Goal: Task Accomplishment & Management: Manage account settings

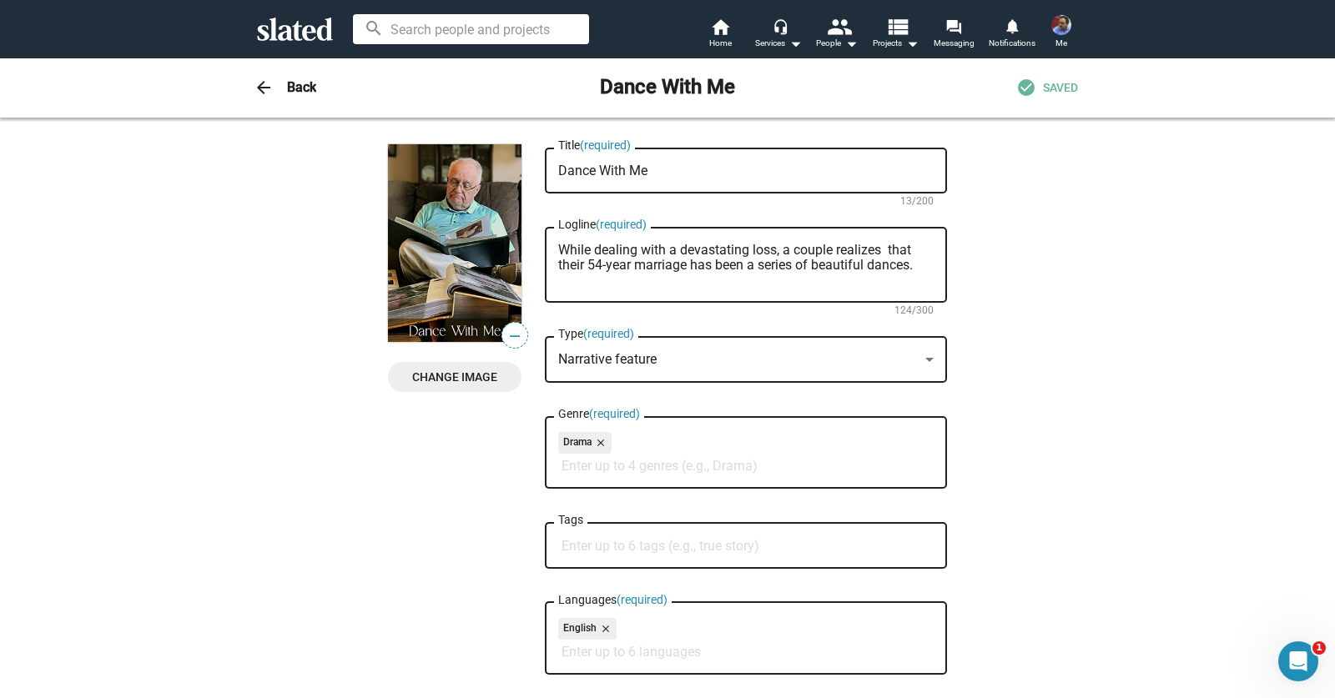
scroll to position [930, 0]
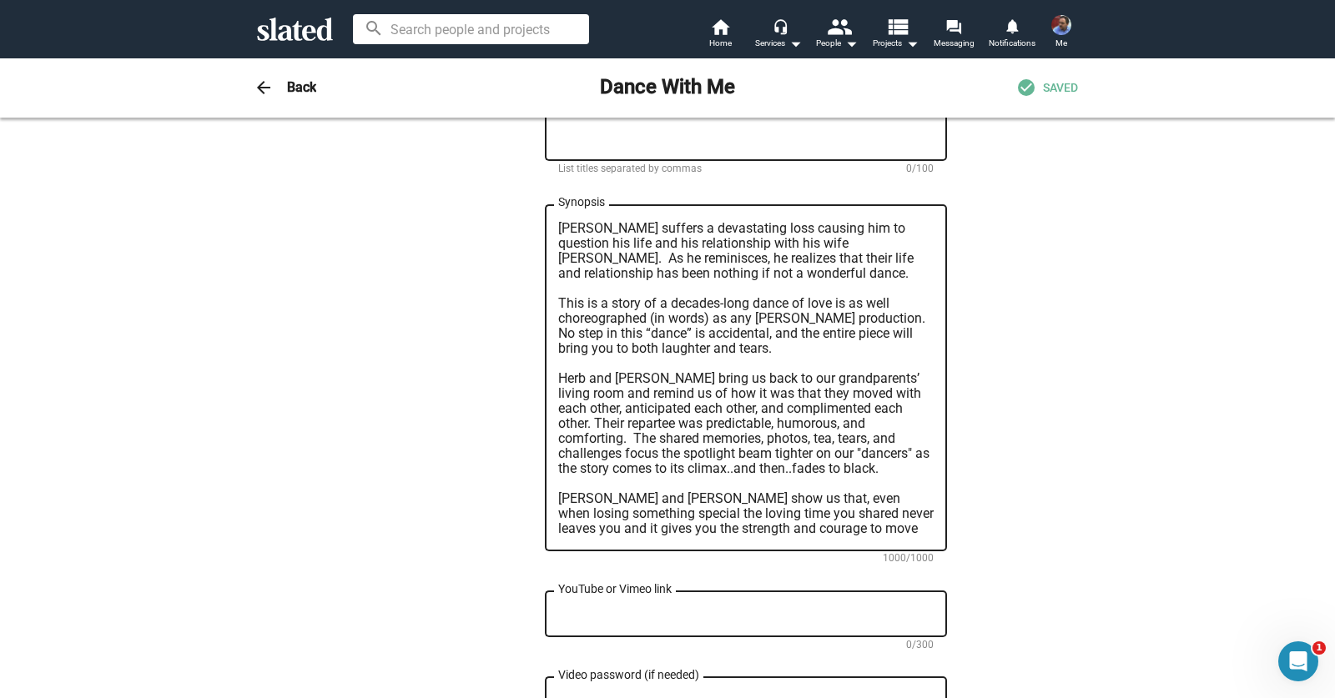
click at [616, 588] on div "YouTube or Vimeo link" at bounding box center [745, 612] width 375 height 49
paste textarea "[URL][DOMAIN_NAME]"
type textarea "[URL][DOMAIN_NAME]"
click at [1056, 539] on div "— Change Image — Change Image Dance With Me Title (required) 13/200 While deali…" at bounding box center [667, 199] width 854 height 1971
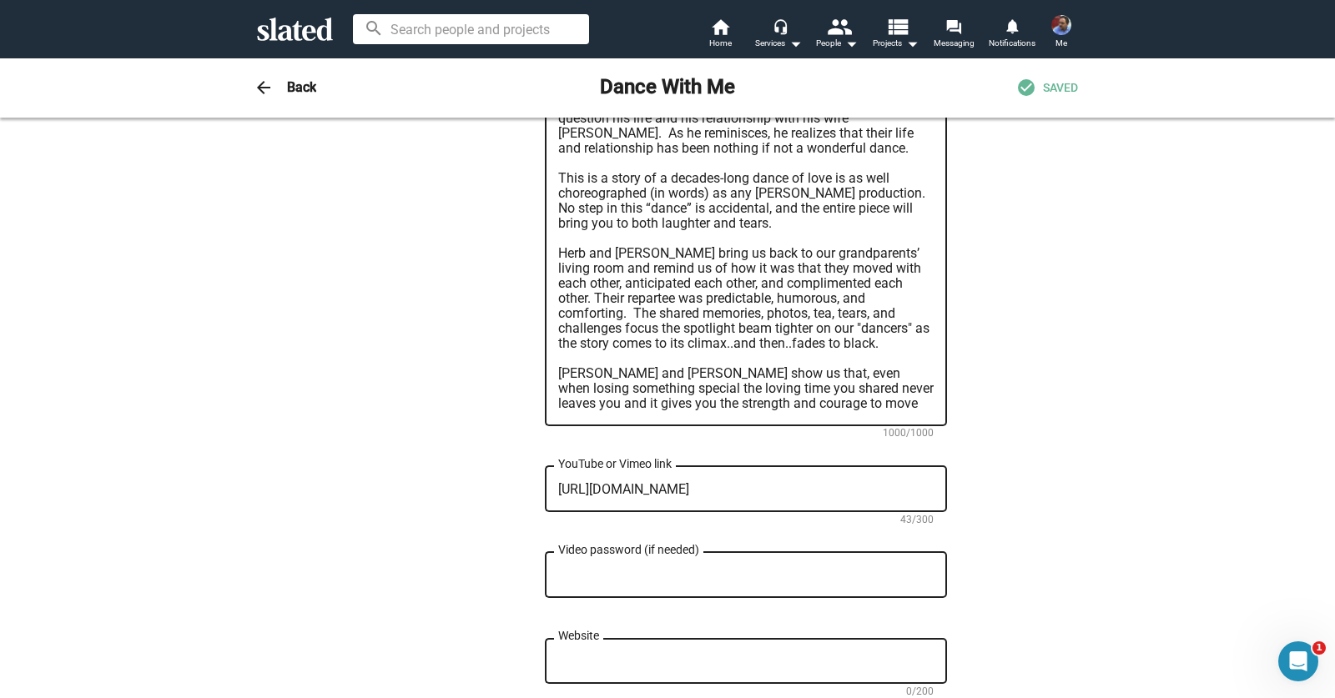
scroll to position [1102, 0]
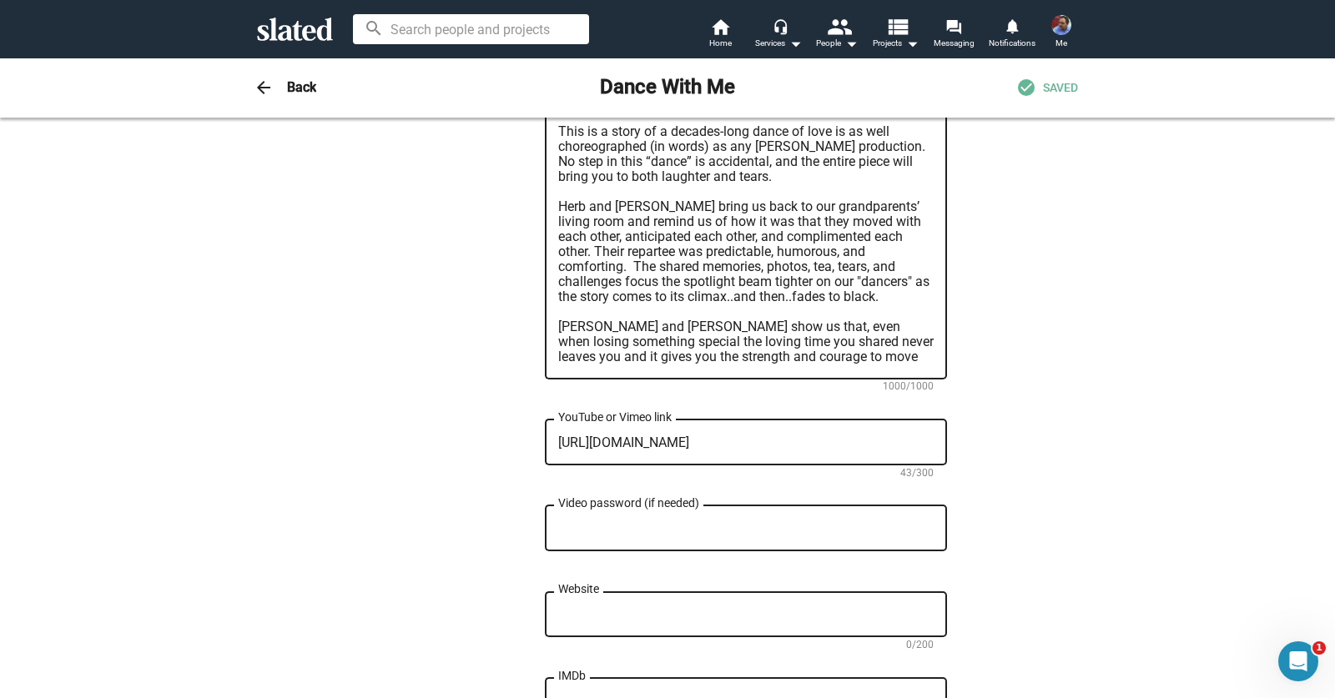
click at [762, 588] on div "Website" at bounding box center [745, 612] width 375 height 49
click at [1047, 564] on div "— Change Image — Change Image Dance With Me Title (required) 13/200 While deali…" at bounding box center [667, 27] width 854 height 1971
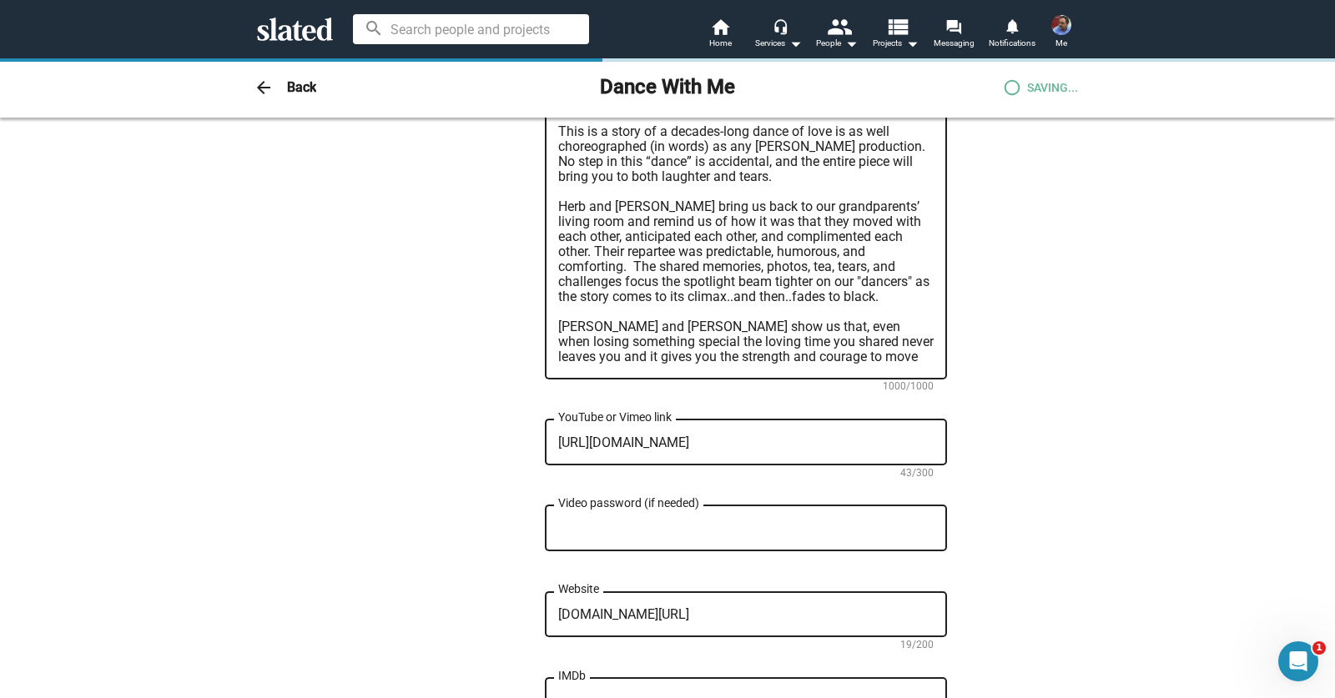
type textarea "[URL][DOMAIN_NAME]"
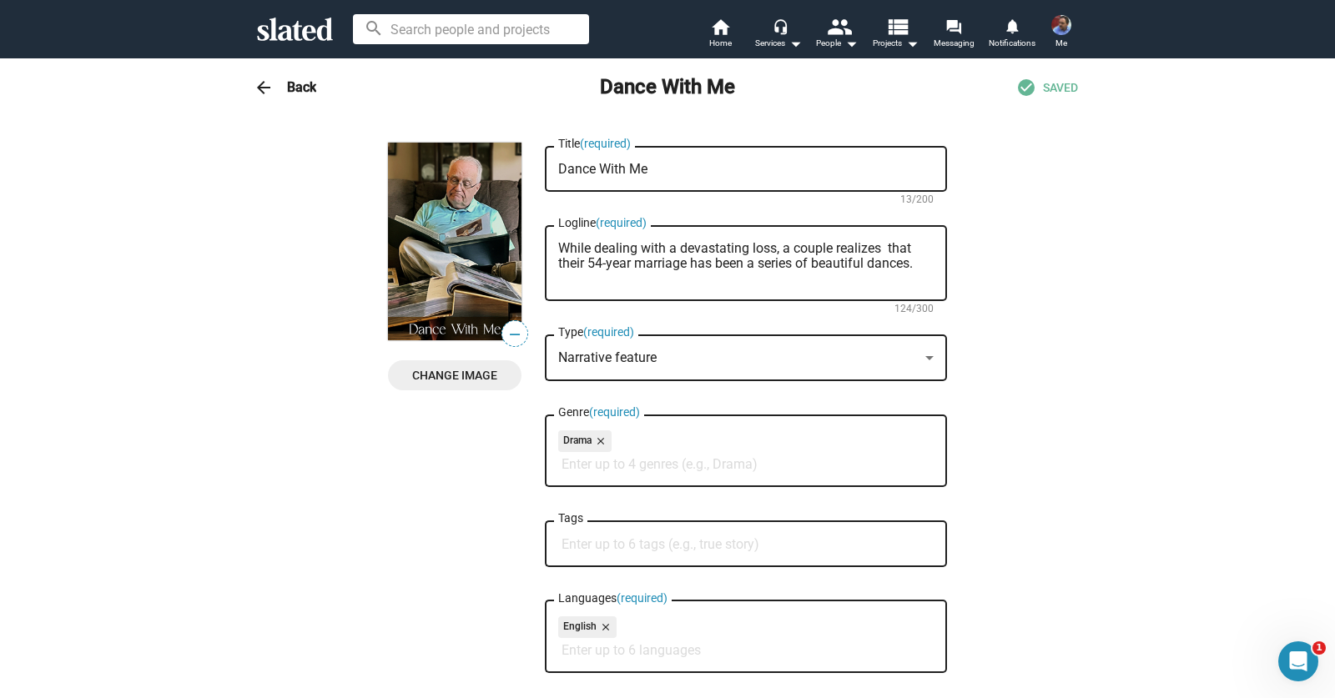
scroll to position [0, 0]
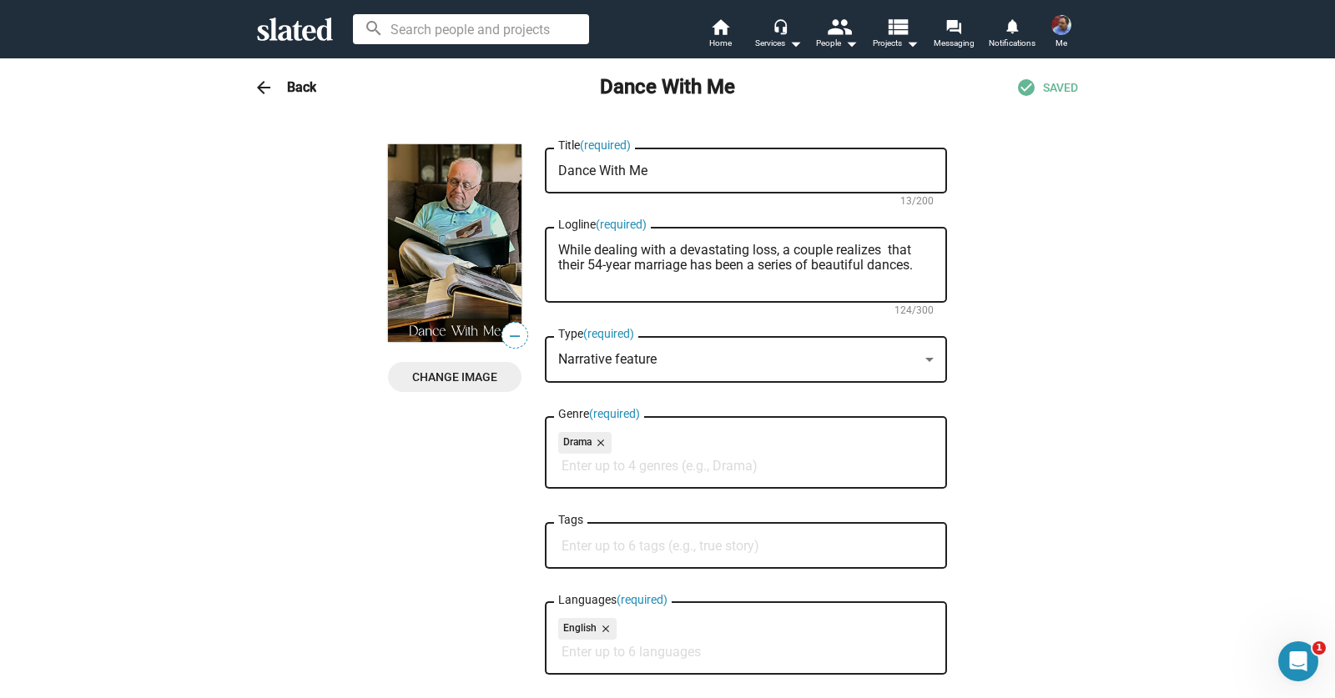
click at [293, 88] on h3 "Back" at bounding box center [301, 87] width 29 height 18
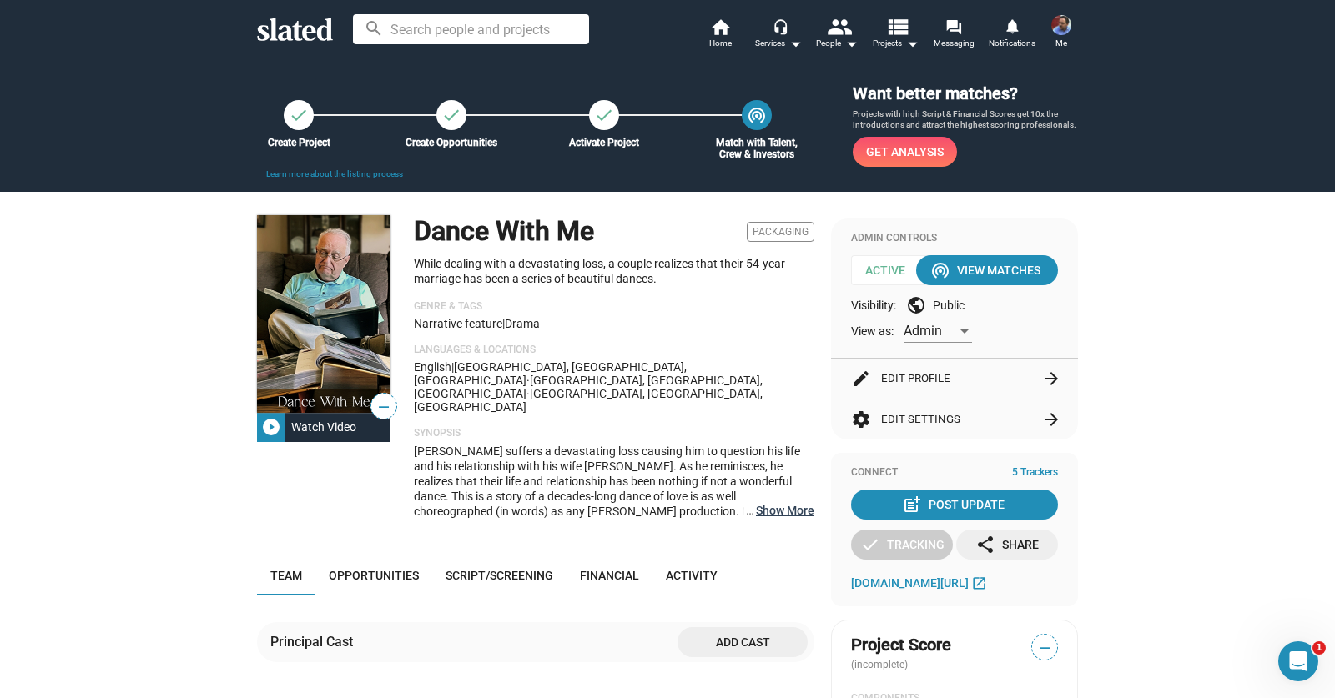
click at [784, 503] on button "… Show More" at bounding box center [785, 510] width 58 height 15
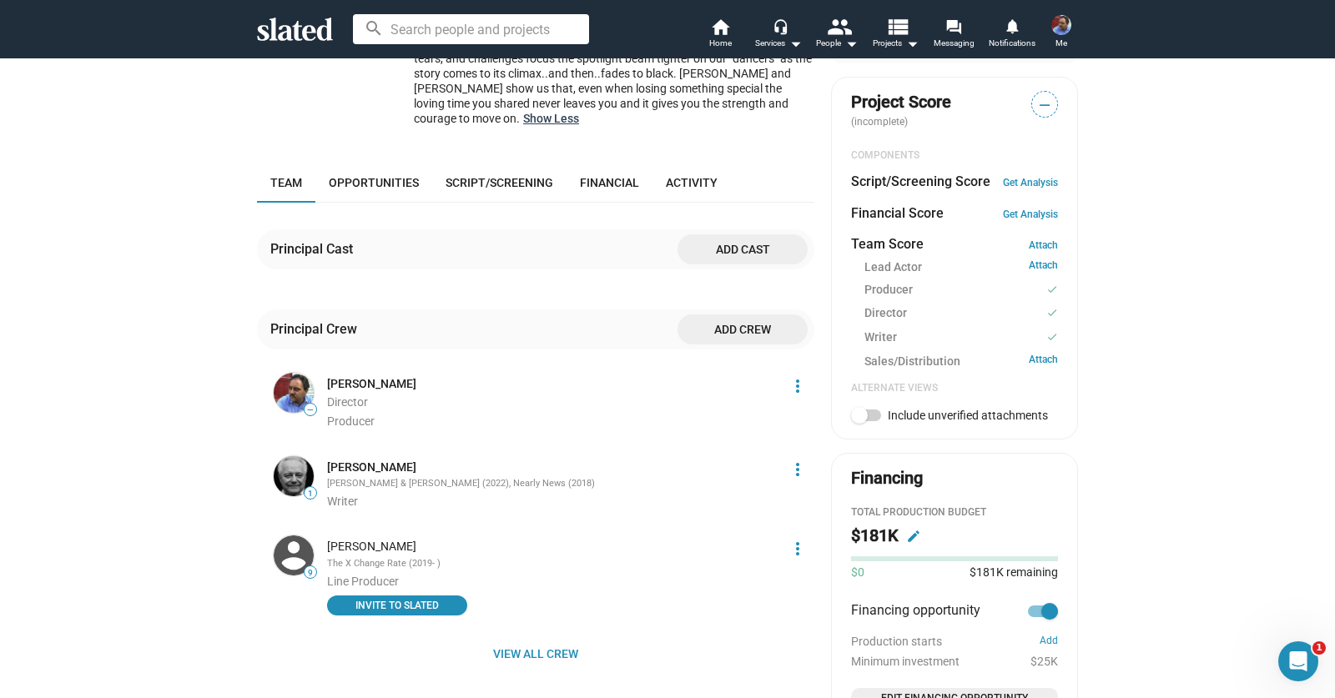
scroll to position [539, 0]
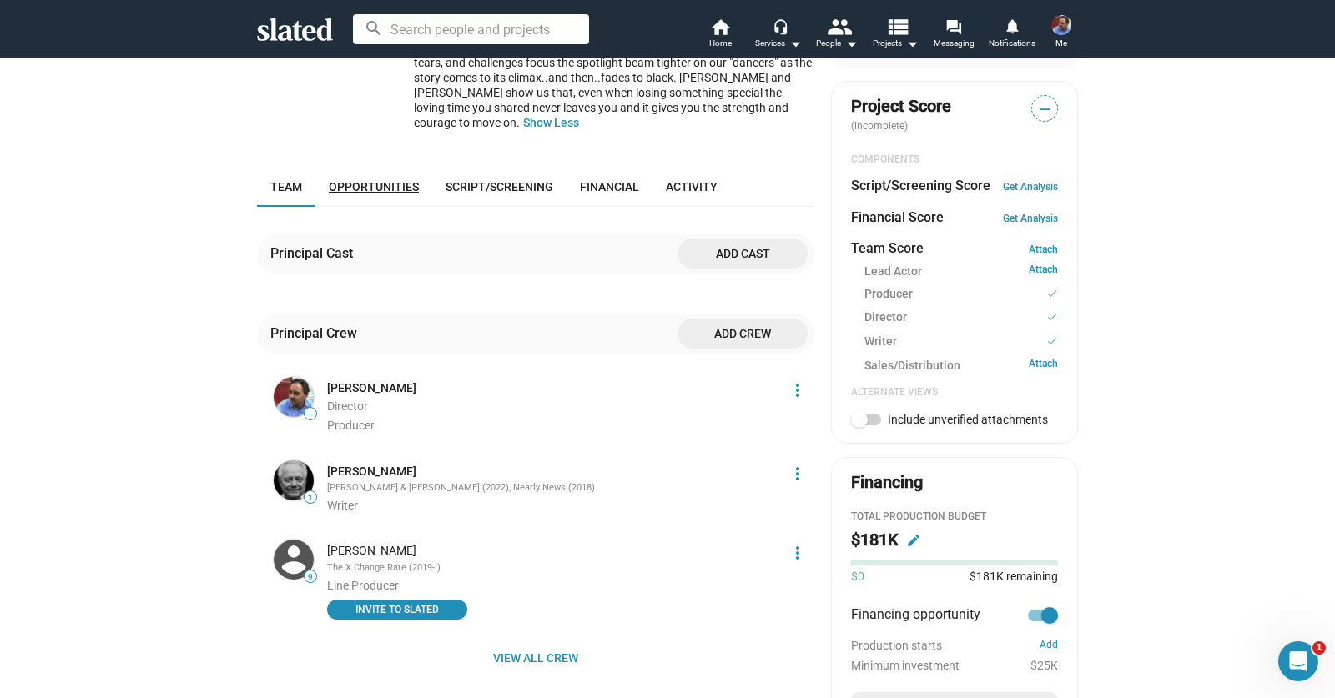
click at [355, 180] on span "Opportunities" at bounding box center [374, 186] width 90 height 13
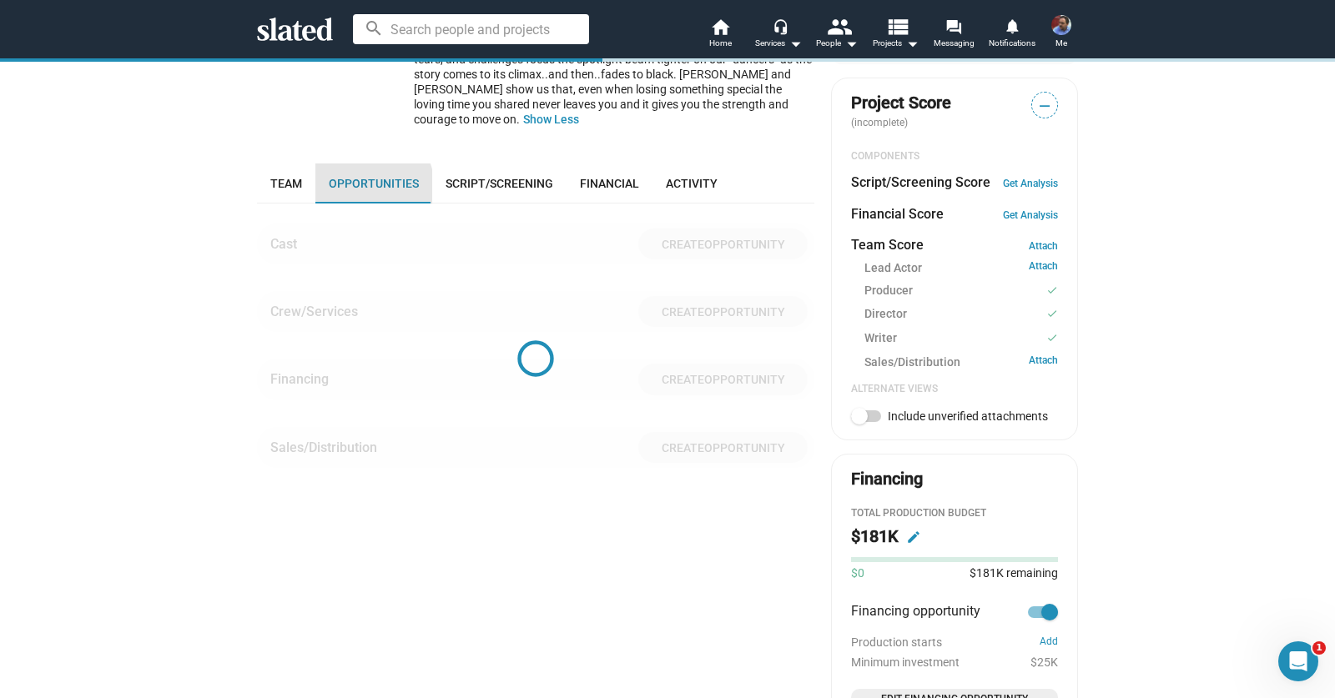
scroll to position [594, 0]
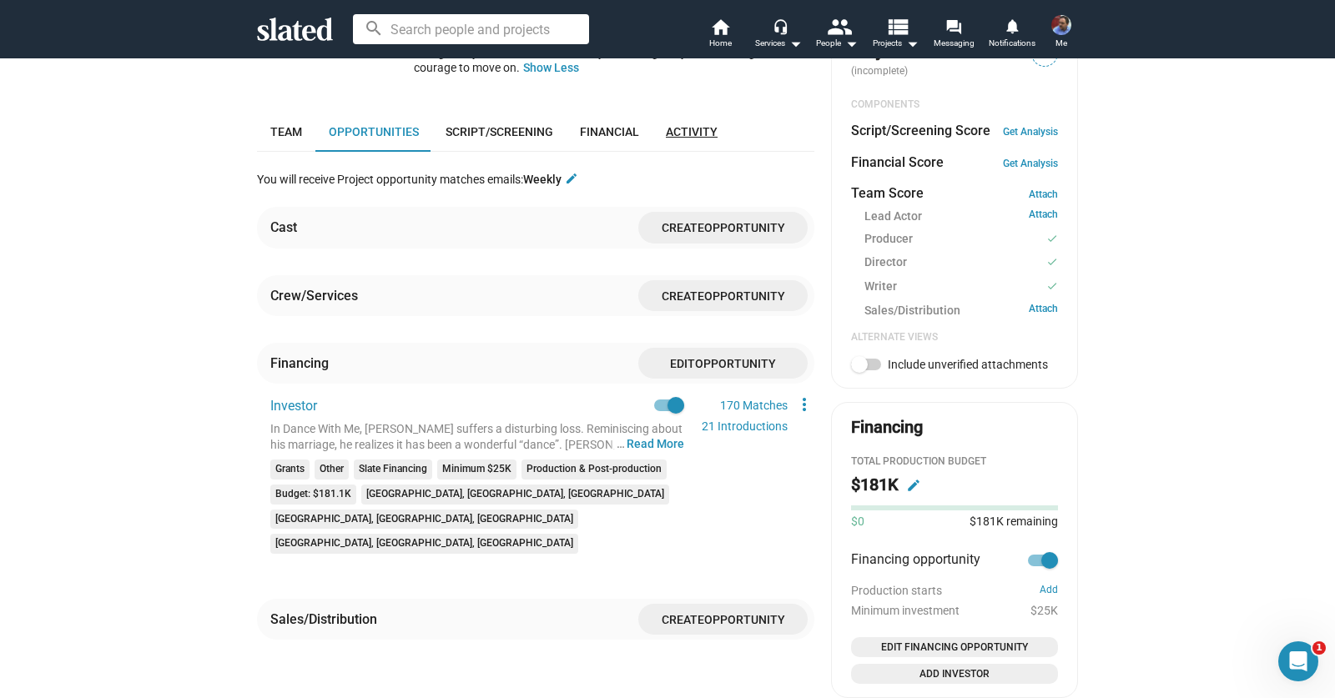
click at [693, 125] on span "Activity" at bounding box center [692, 131] width 52 height 13
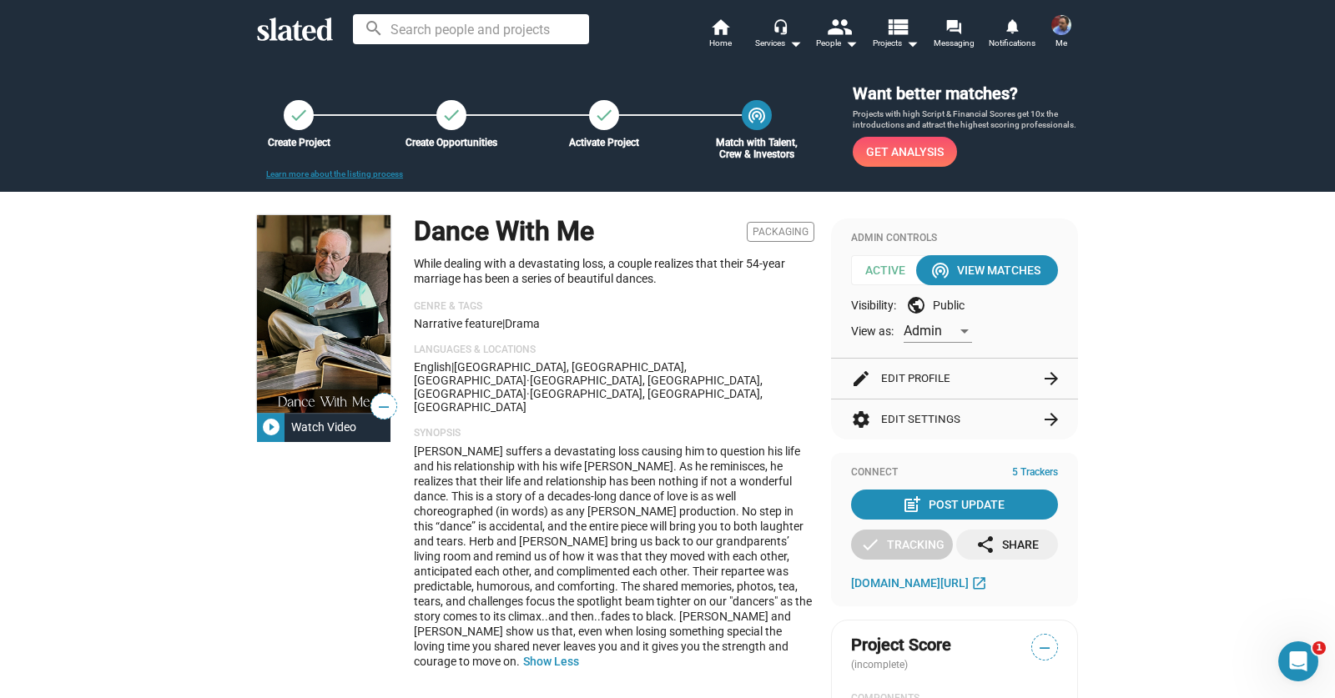
click at [796, 234] on span "Packaging" at bounding box center [781, 232] width 68 height 20
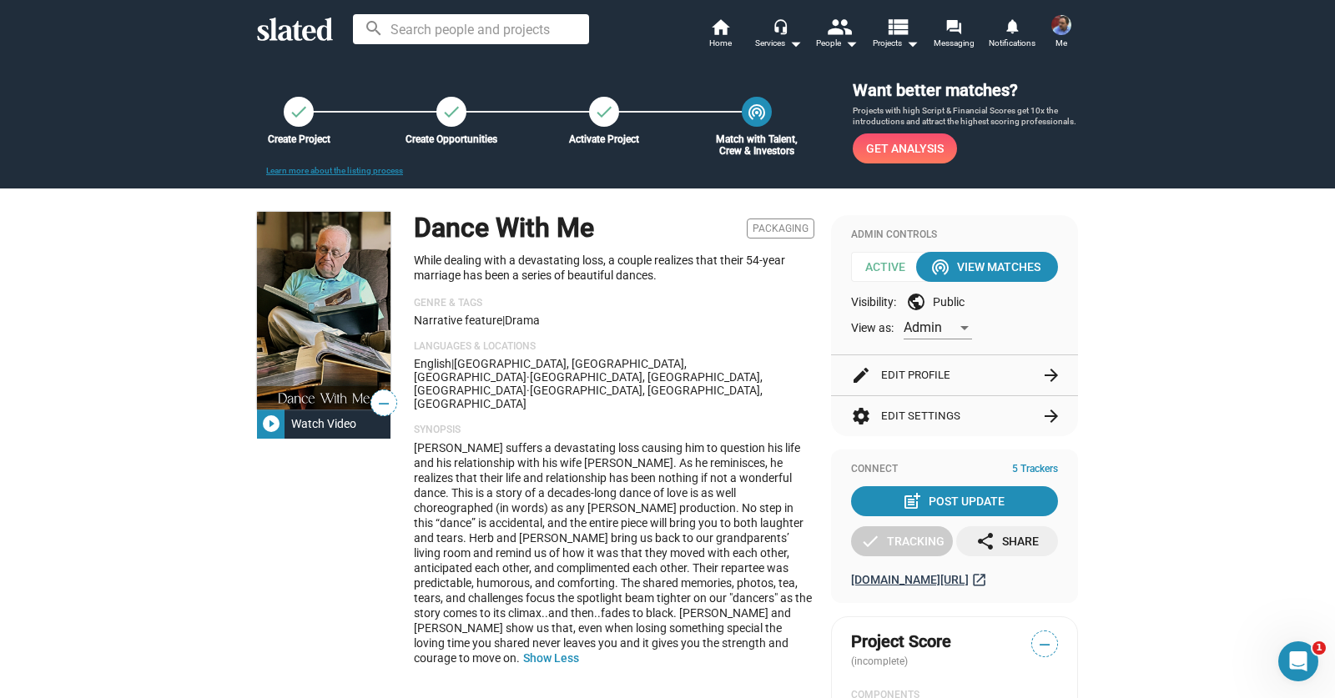
click at [918, 581] on span "[DOMAIN_NAME][URL]" at bounding box center [910, 579] width 118 height 13
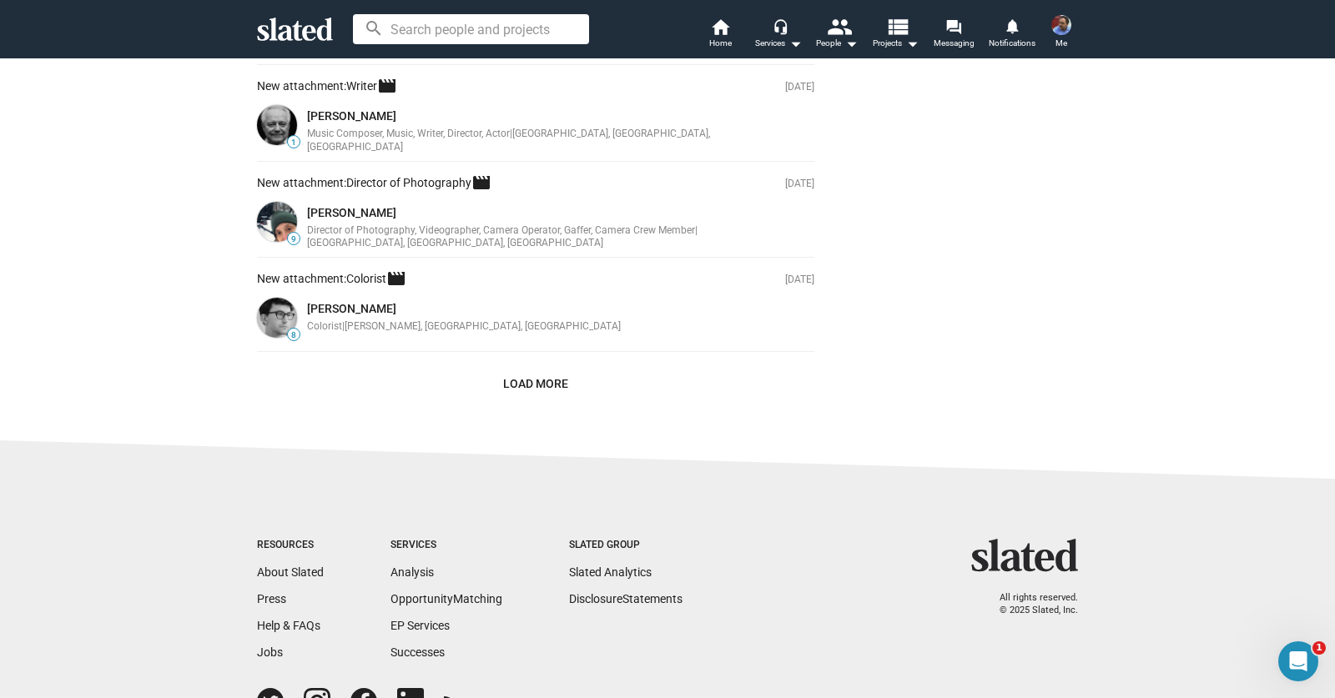
scroll to position [0, 0]
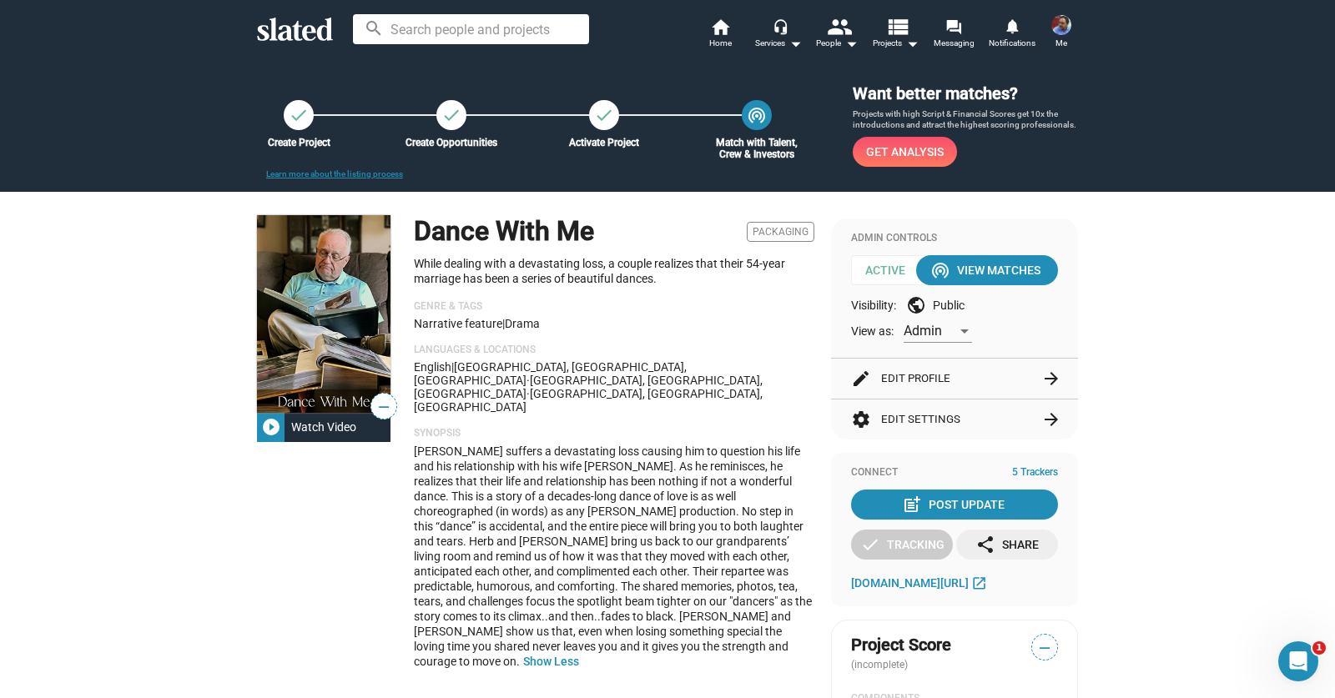
click at [1066, 37] on span "Me" at bounding box center [1062, 43] width 12 height 20
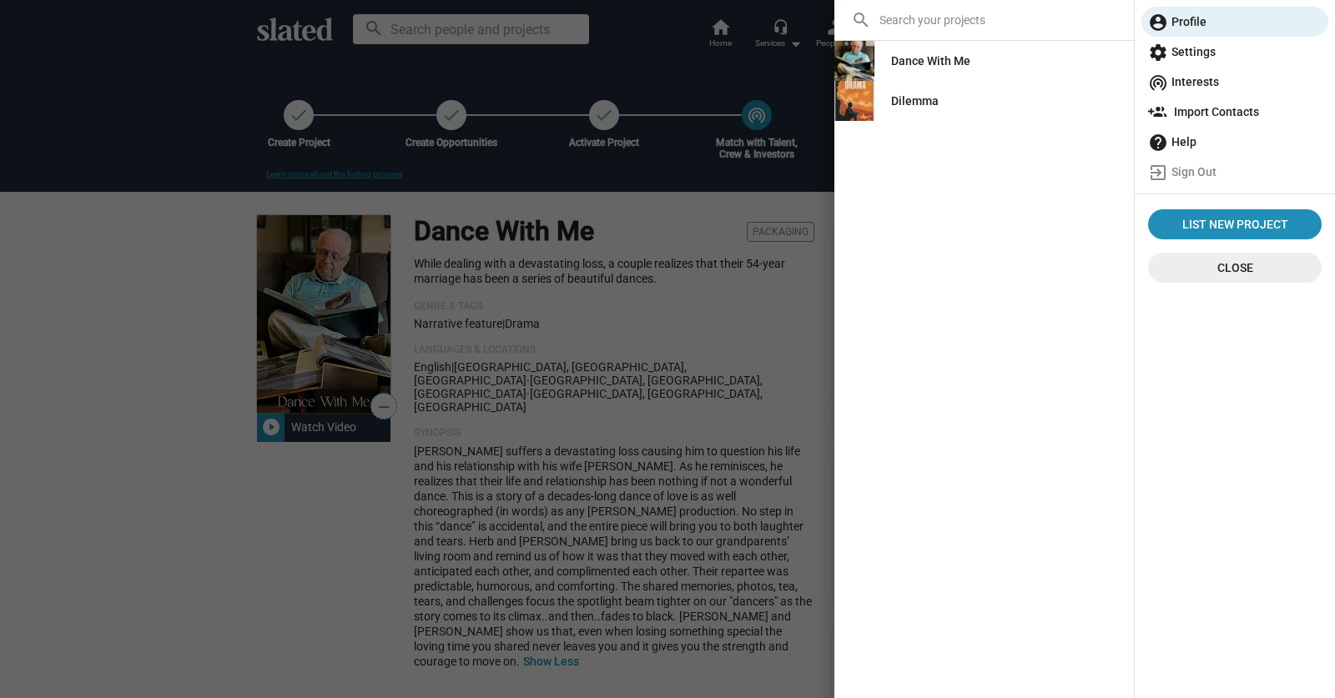
click at [940, 63] on div "Dance With Me" at bounding box center [930, 61] width 79 height 30
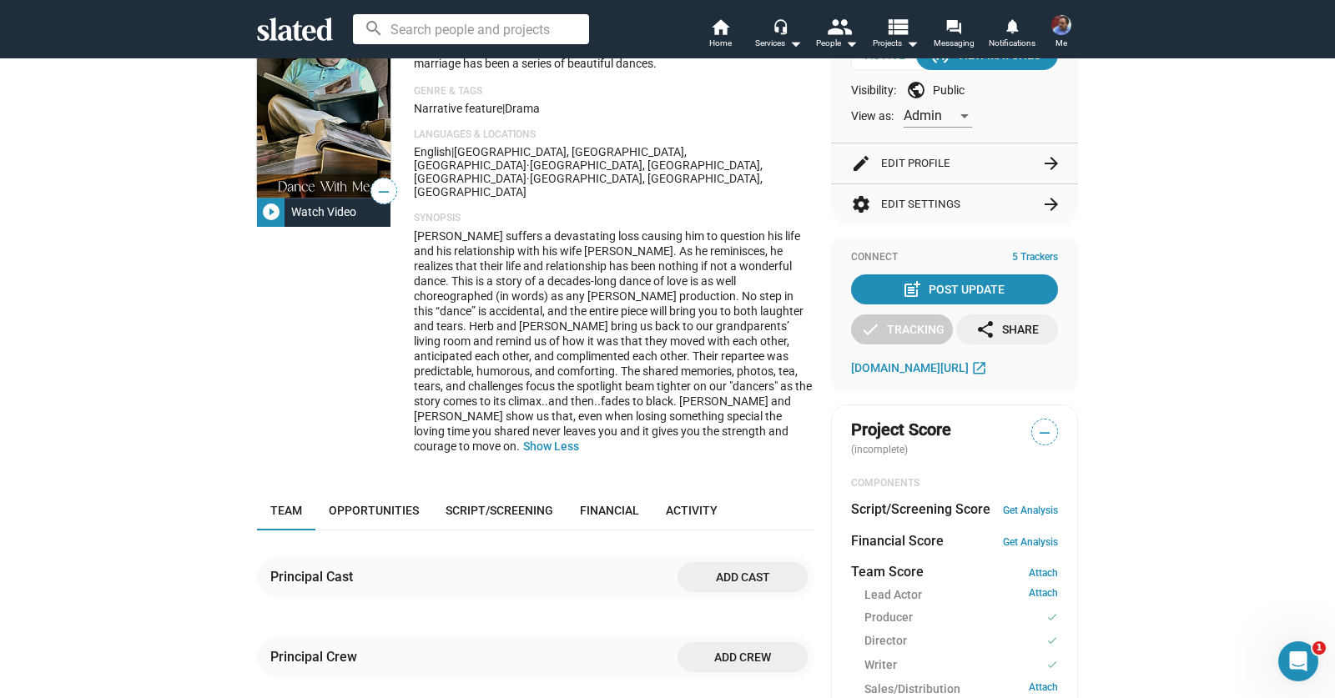
scroll to position [219, 0]
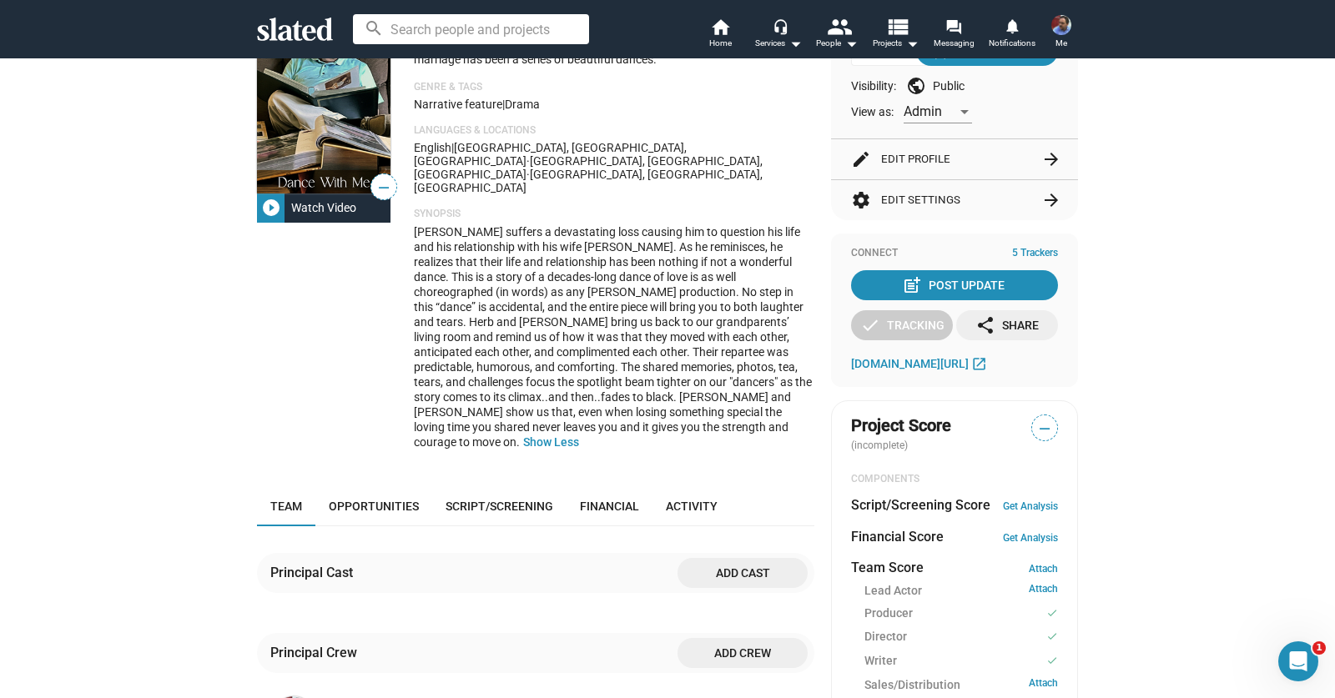
click at [268, 210] on mat-icon "play_circle_filled" at bounding box center [271, 208] width 20 height 20
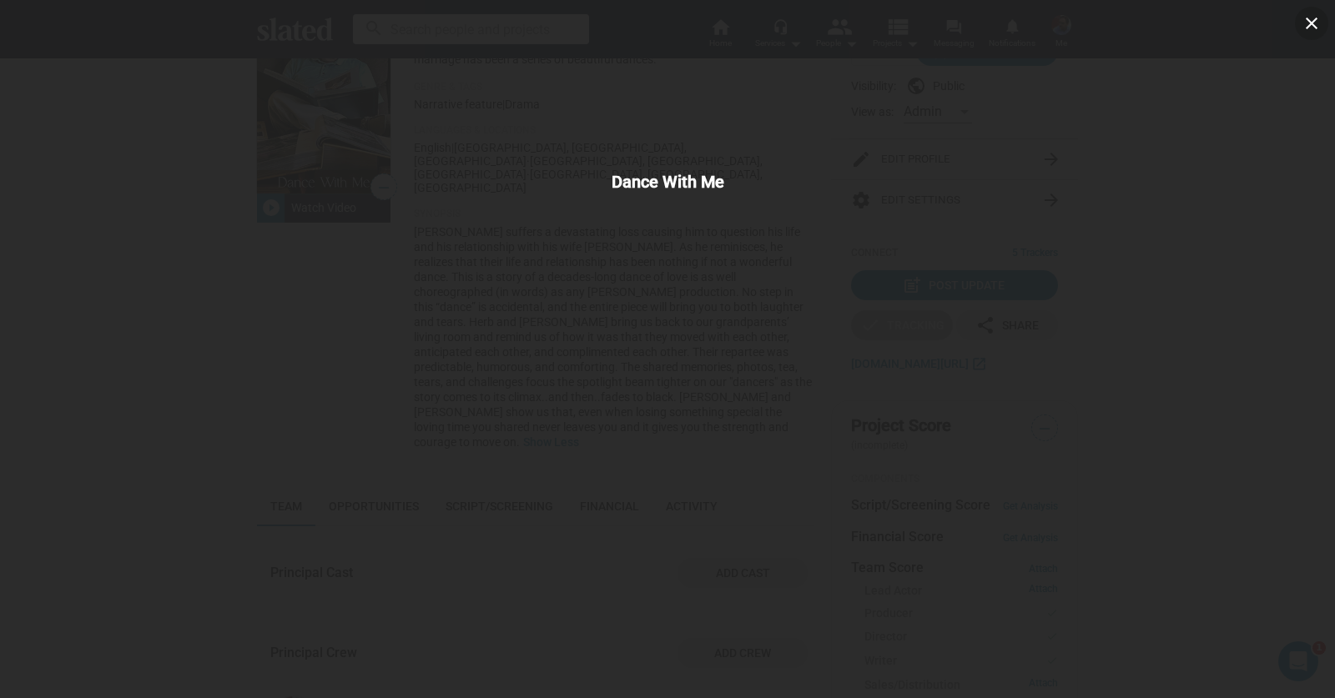
click at [122, 199] on div "close Dance With Me" at bounding box center [667, 349] width 1335 height 698
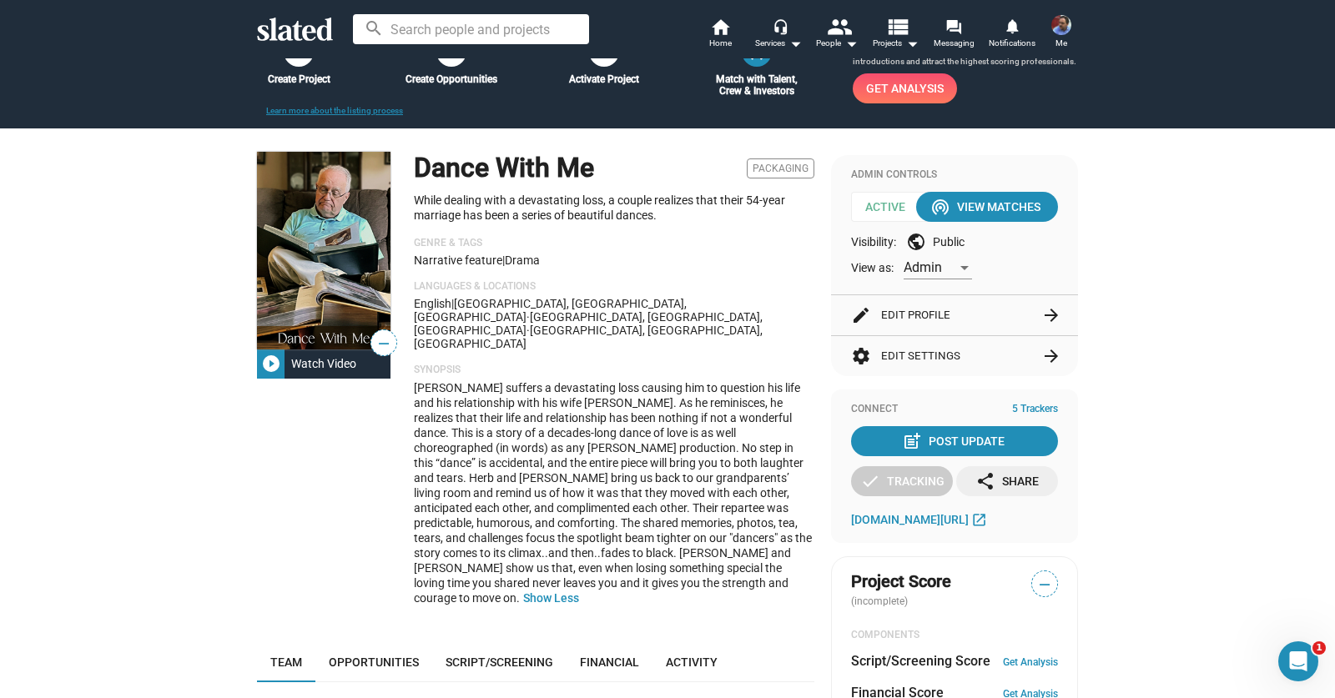
scroll to position [0, 0]
